Goal: Find contact information: Find contact information

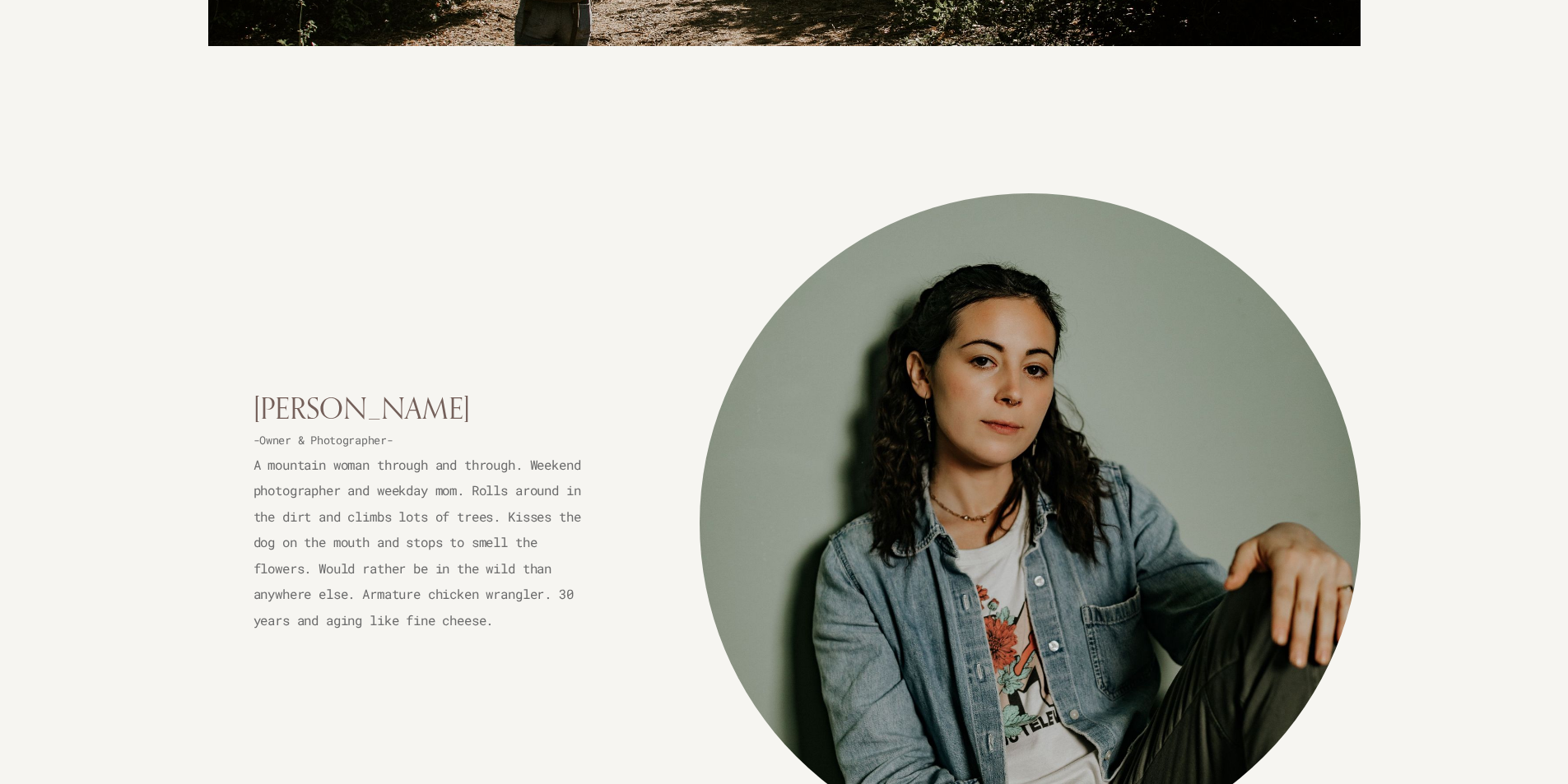
scroll to position [3292, 0]
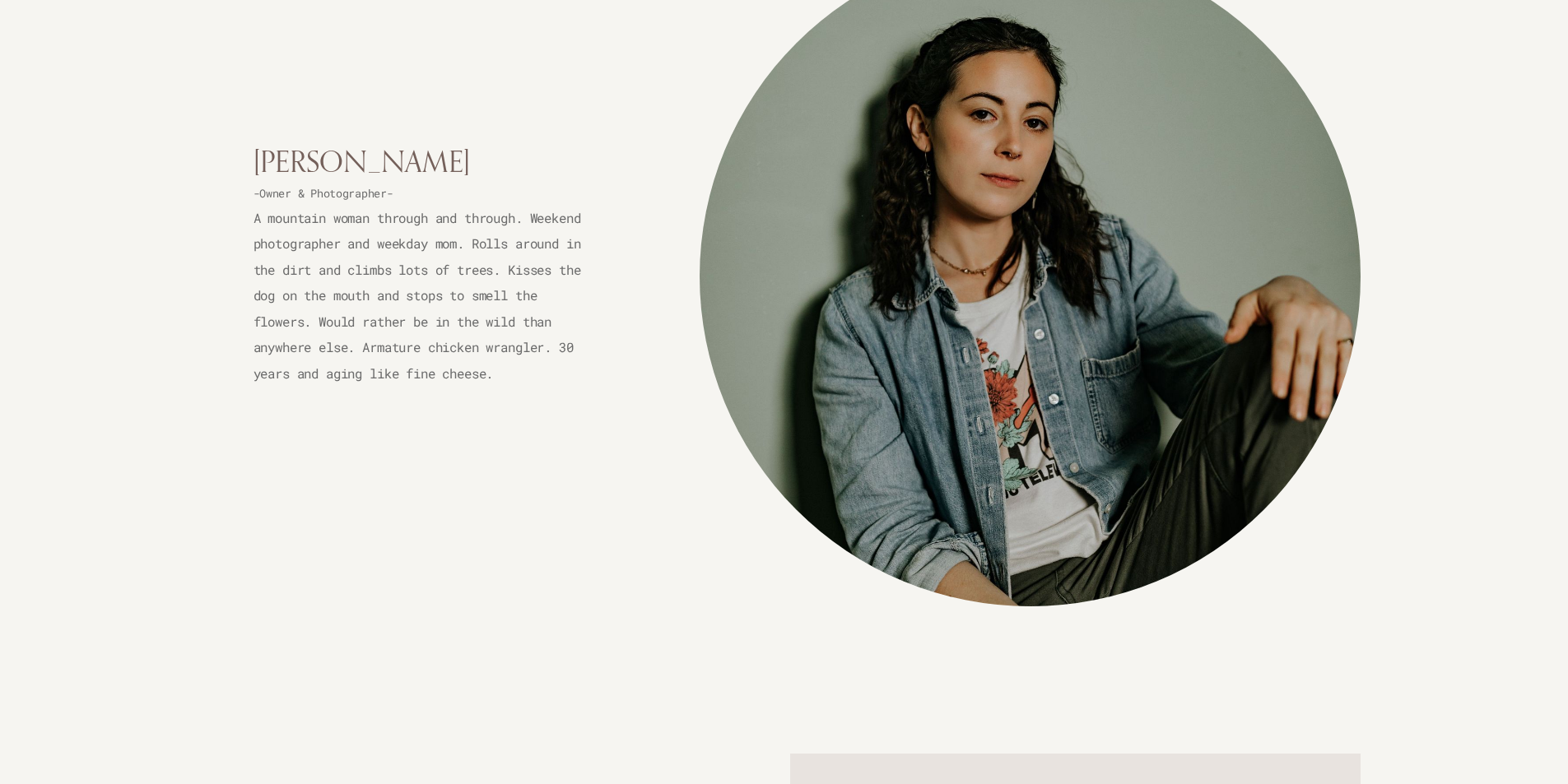
click at [416, 452] on div "[PERSON_NAME] -Owner & Photographer- A mountain woman through and through. Week…" at bounding box center [784, 277] width 1152 height 660
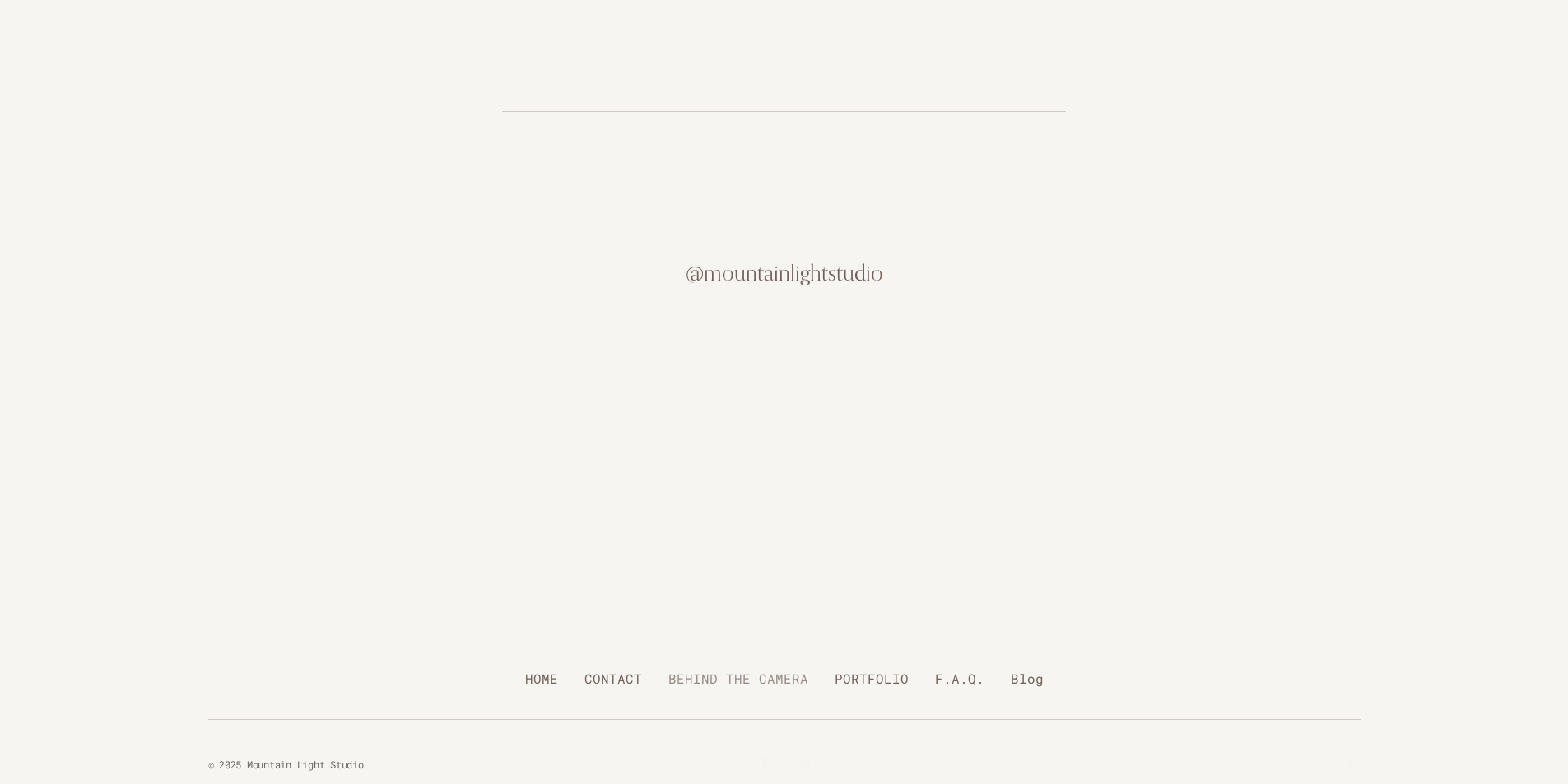
scroll to position [6719, 0]
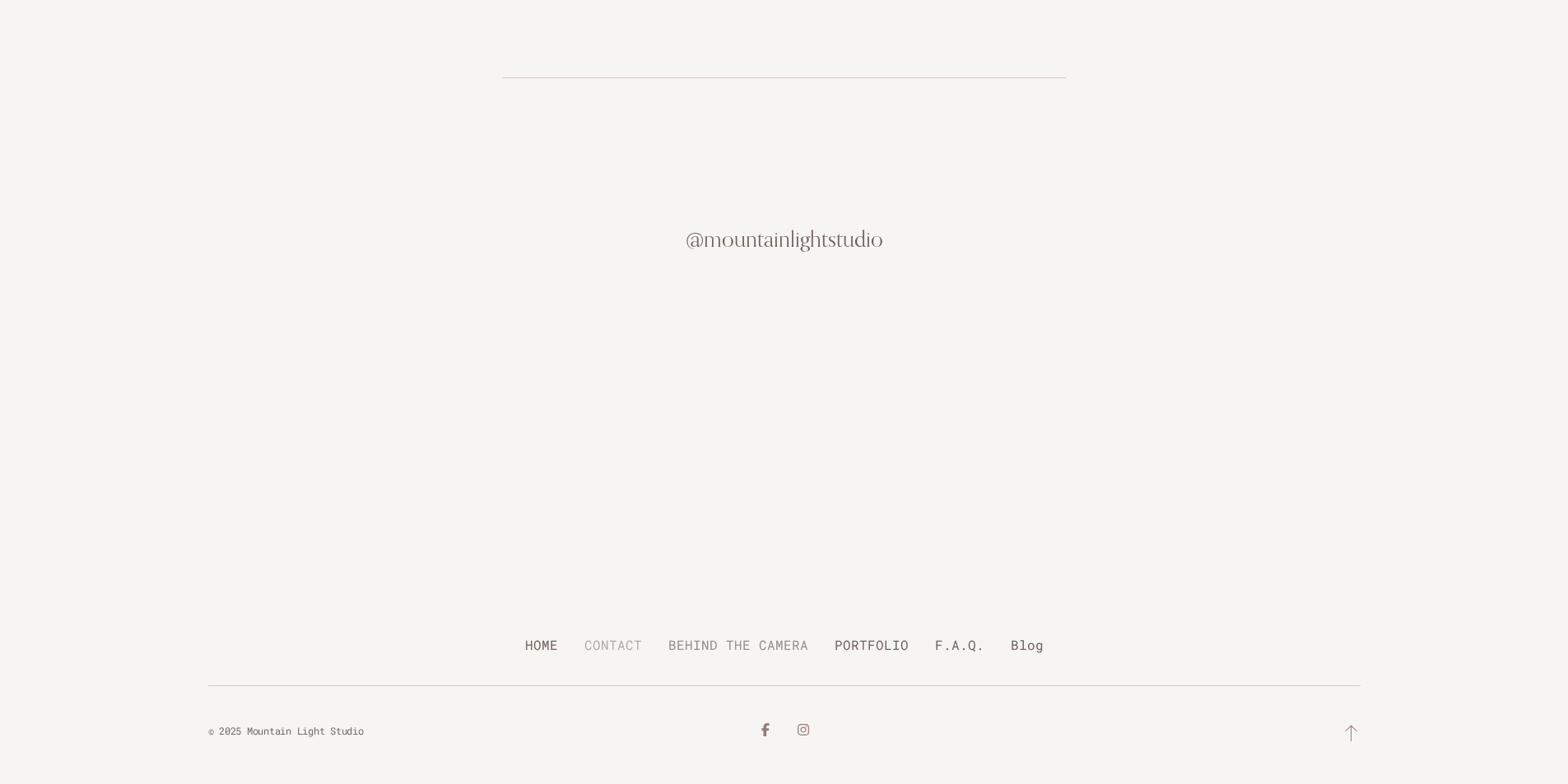
click at [625, 645] on link "CONTACT" at bounding box center [613, 645] width 58 height 29
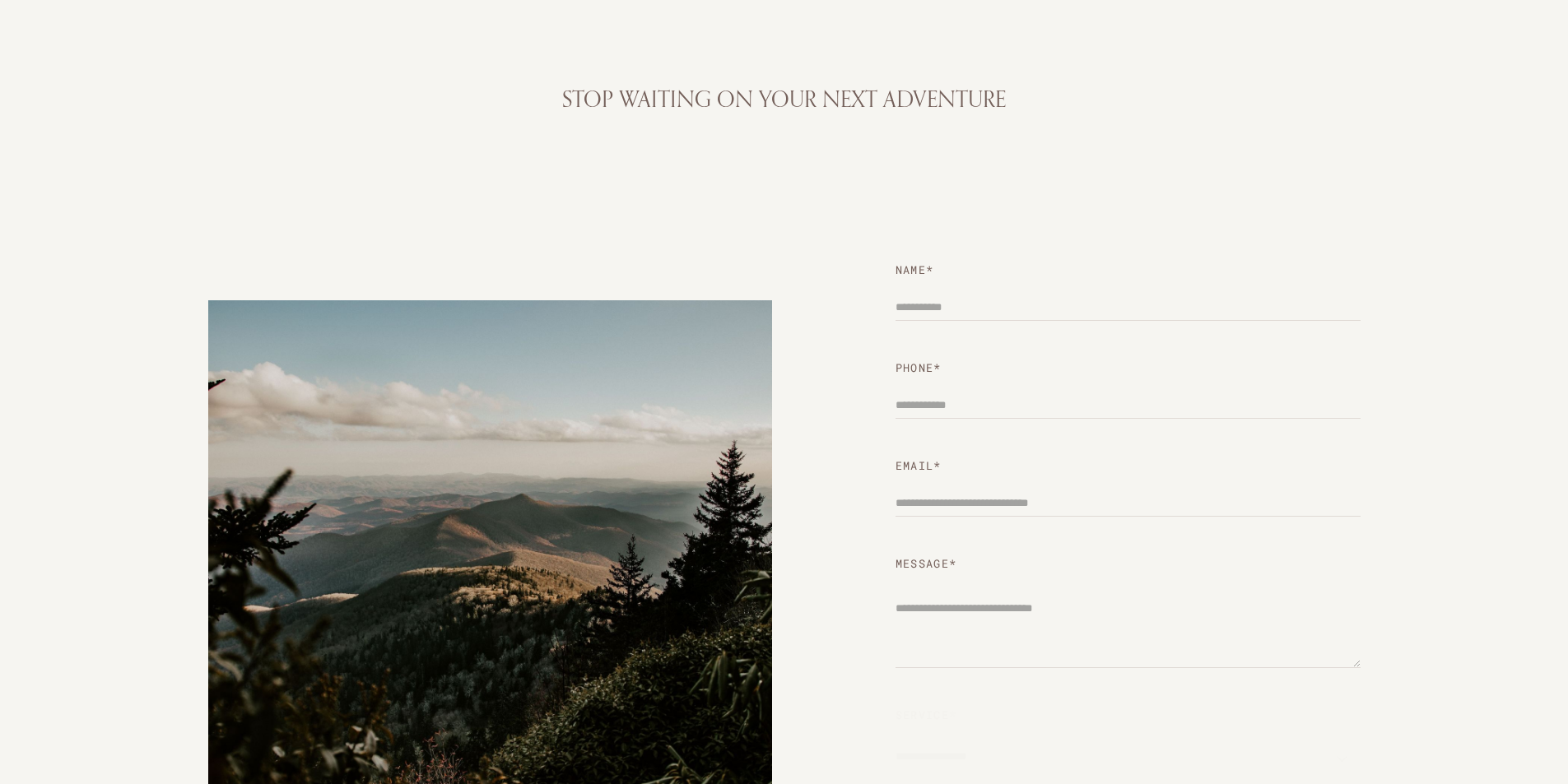
scroll to position [247, 0]
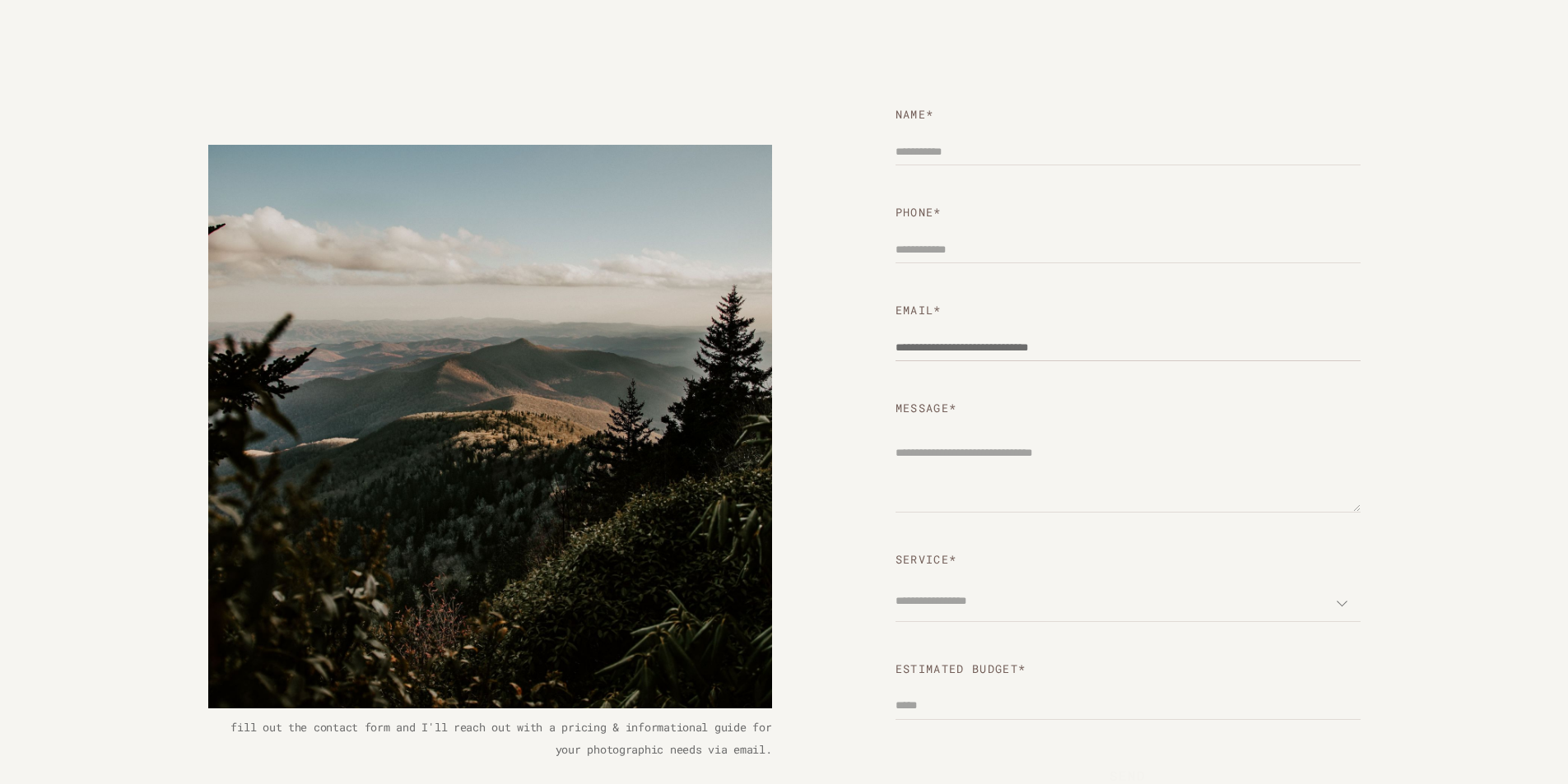
click at [957, 356] on input "Email *" at bounding box center [1127, 346] width 465 height 29
click at [820, 304] on div "**********" at bounding box center [784, 453] width 1152 height 697
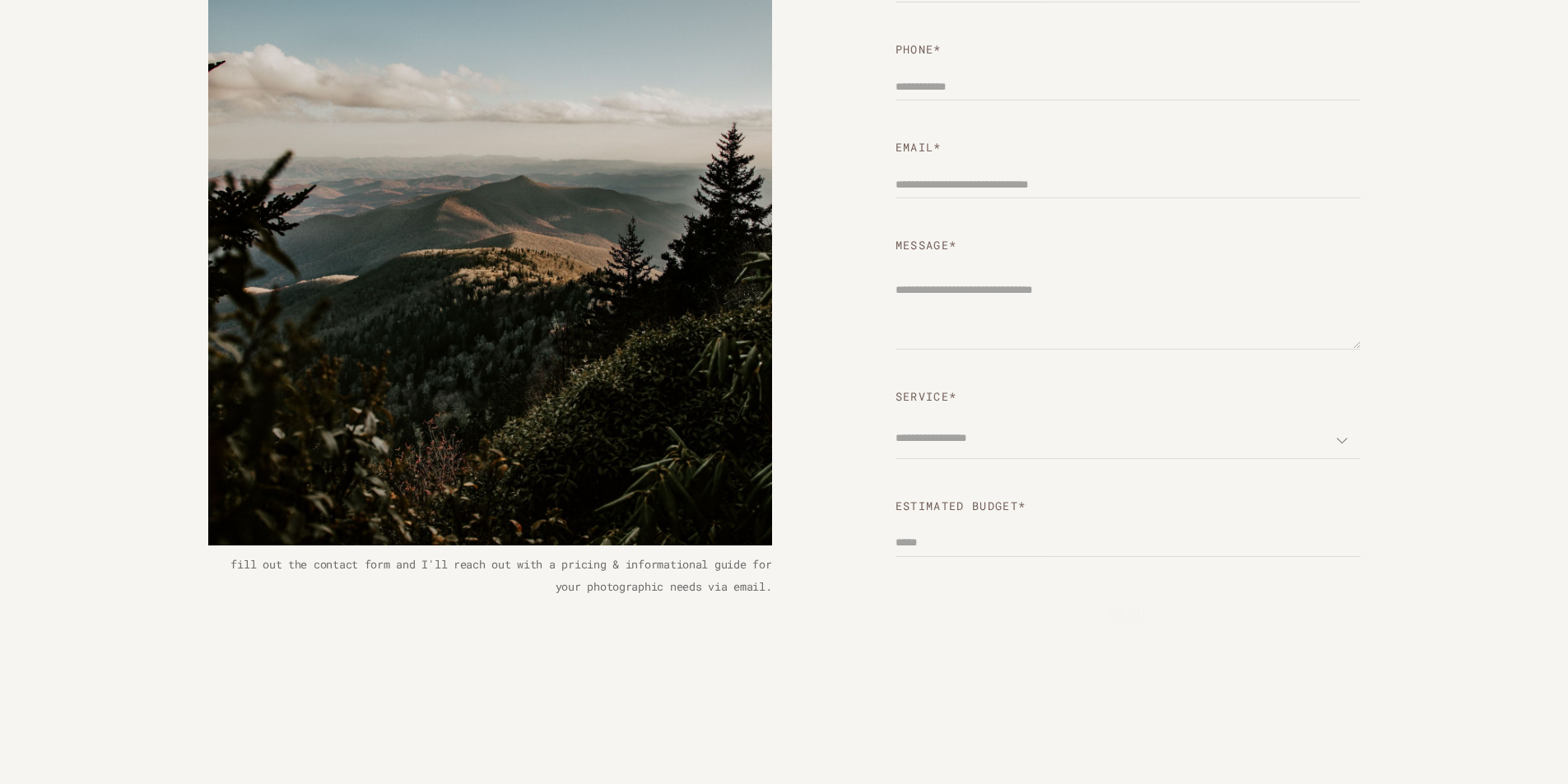
scroll to position [412, 0]
